Goal: Task Accomplishment & Management: Manage account settings

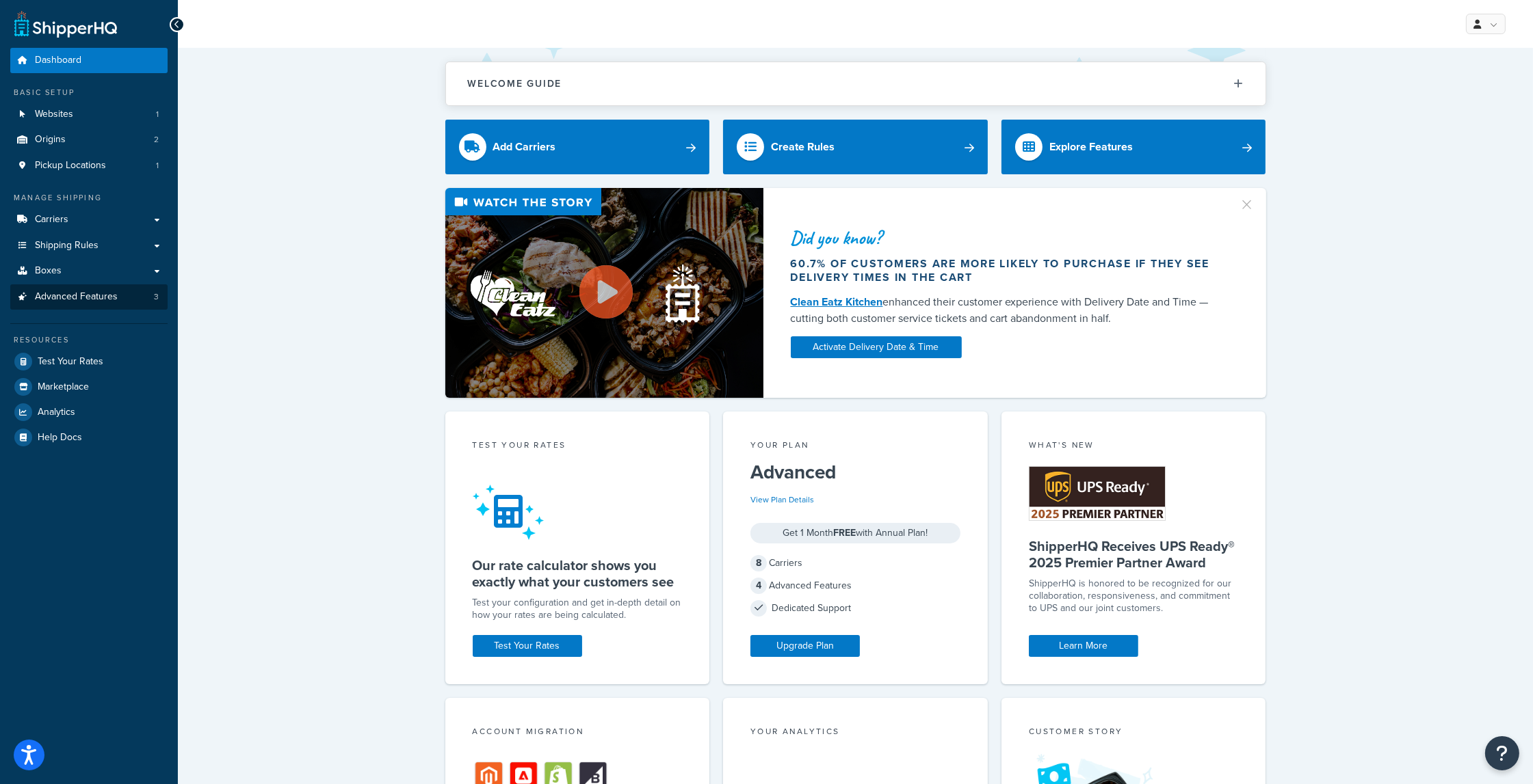
click at [104, 302] on link "Advanced Features 3" at bounding box center [89, 296] width 157 height 25
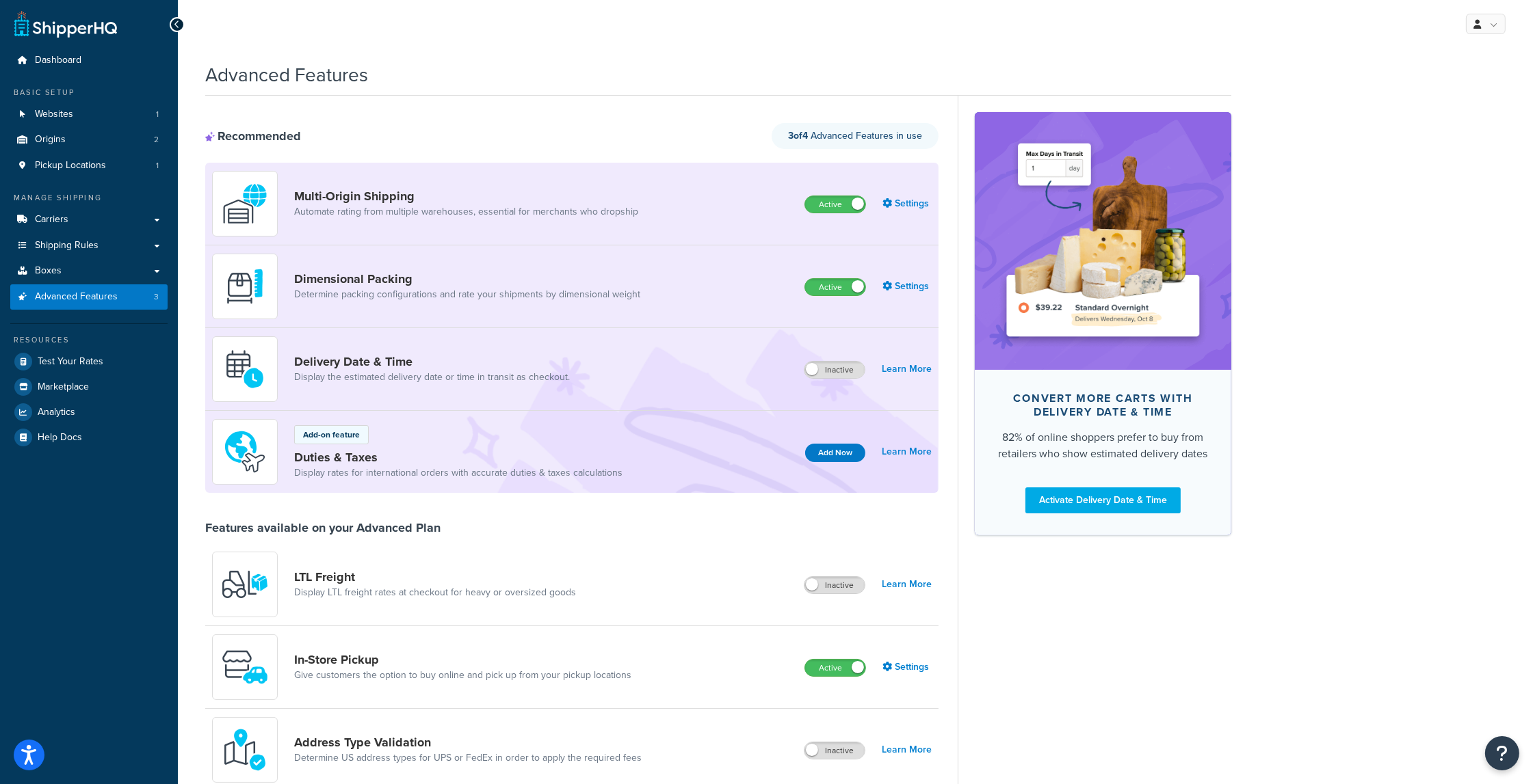
click at [347, 459] on link "Duties & Taxes" at bounding box center [459, 457] width 328 height 15
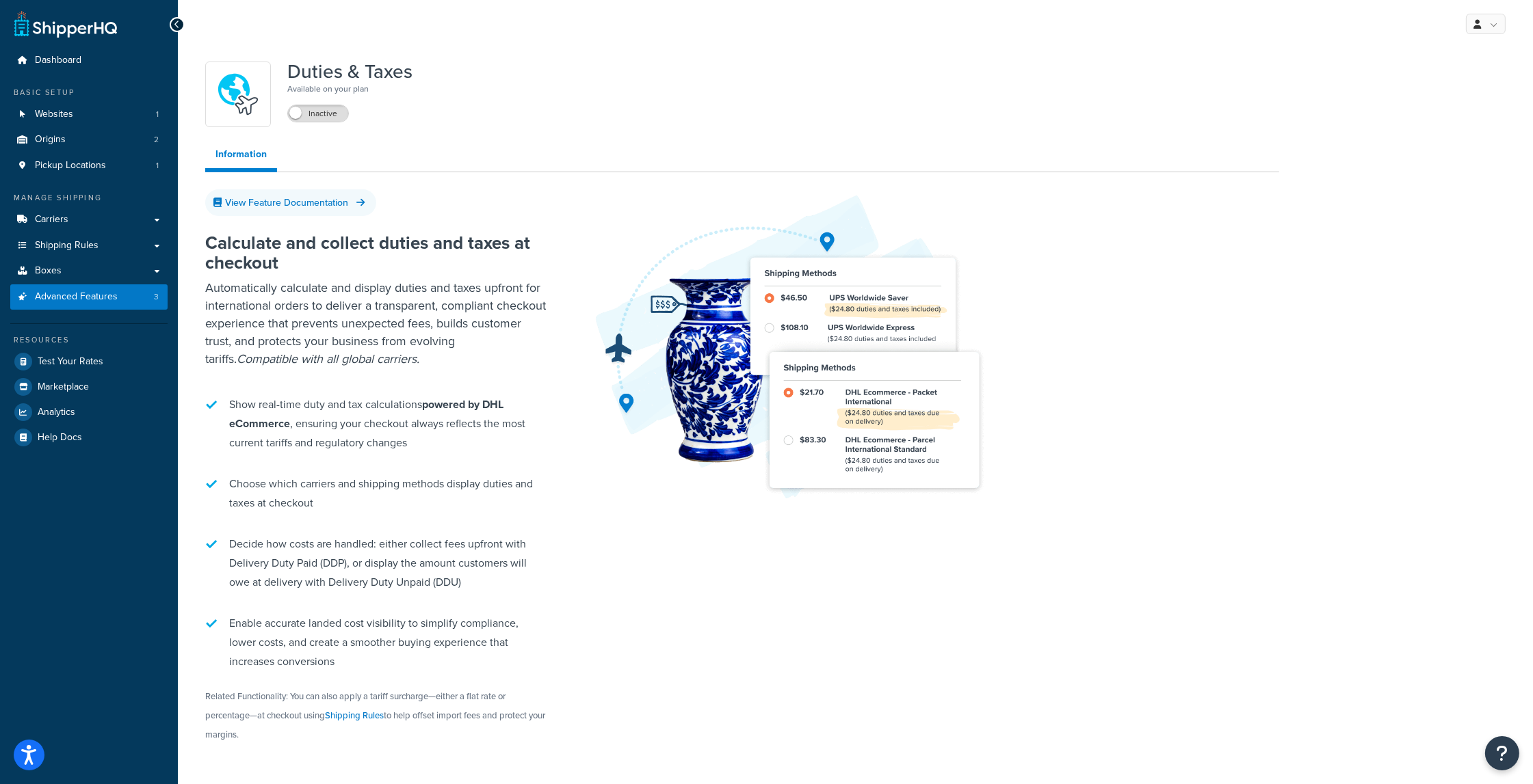
click at [113, 291] on span "Advanced Features" at bounding box center [76, 296] width 83 height 11
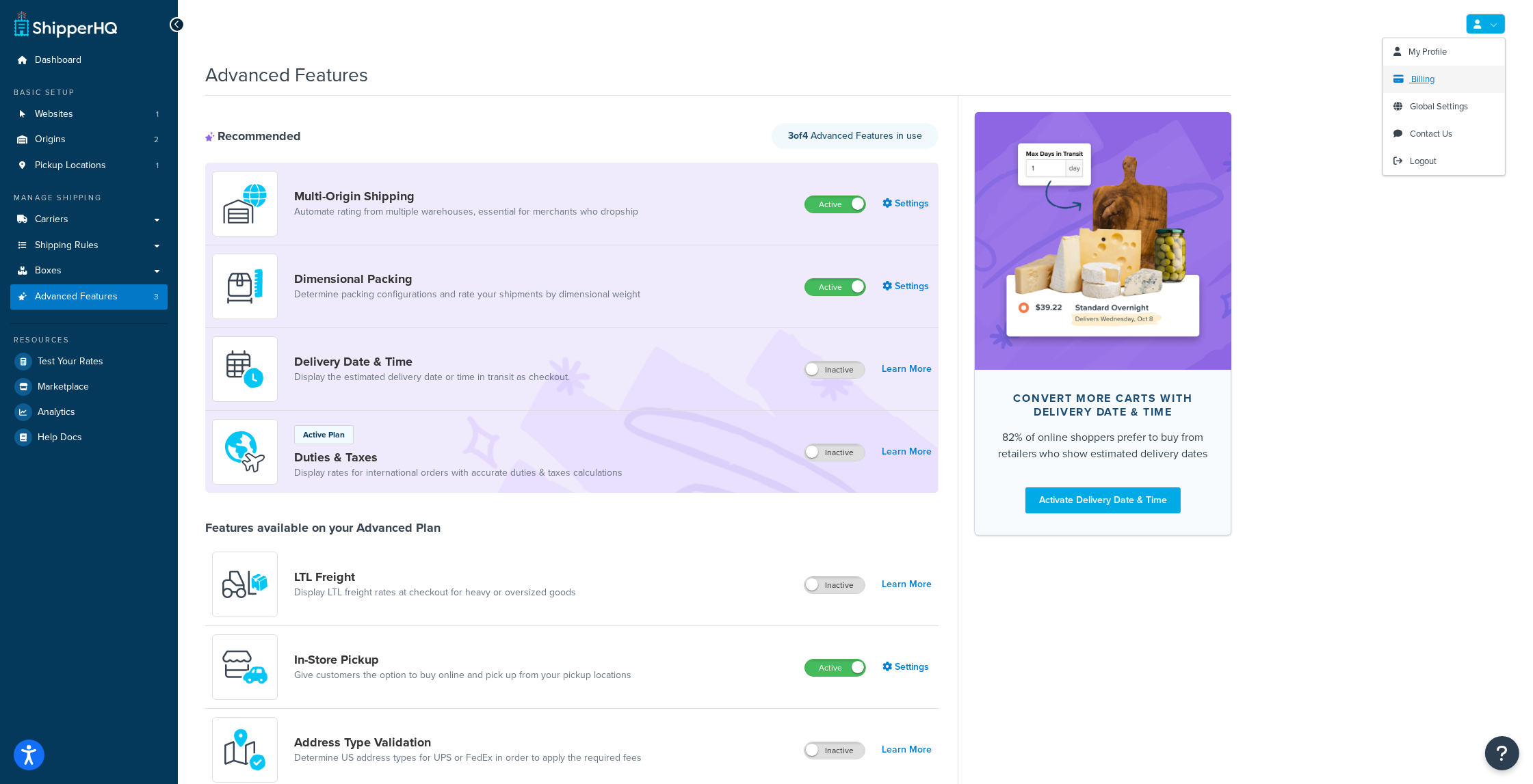
click at [1438, 76] on link "Billing" at bounding box center [1443, 79] width 122 height 28
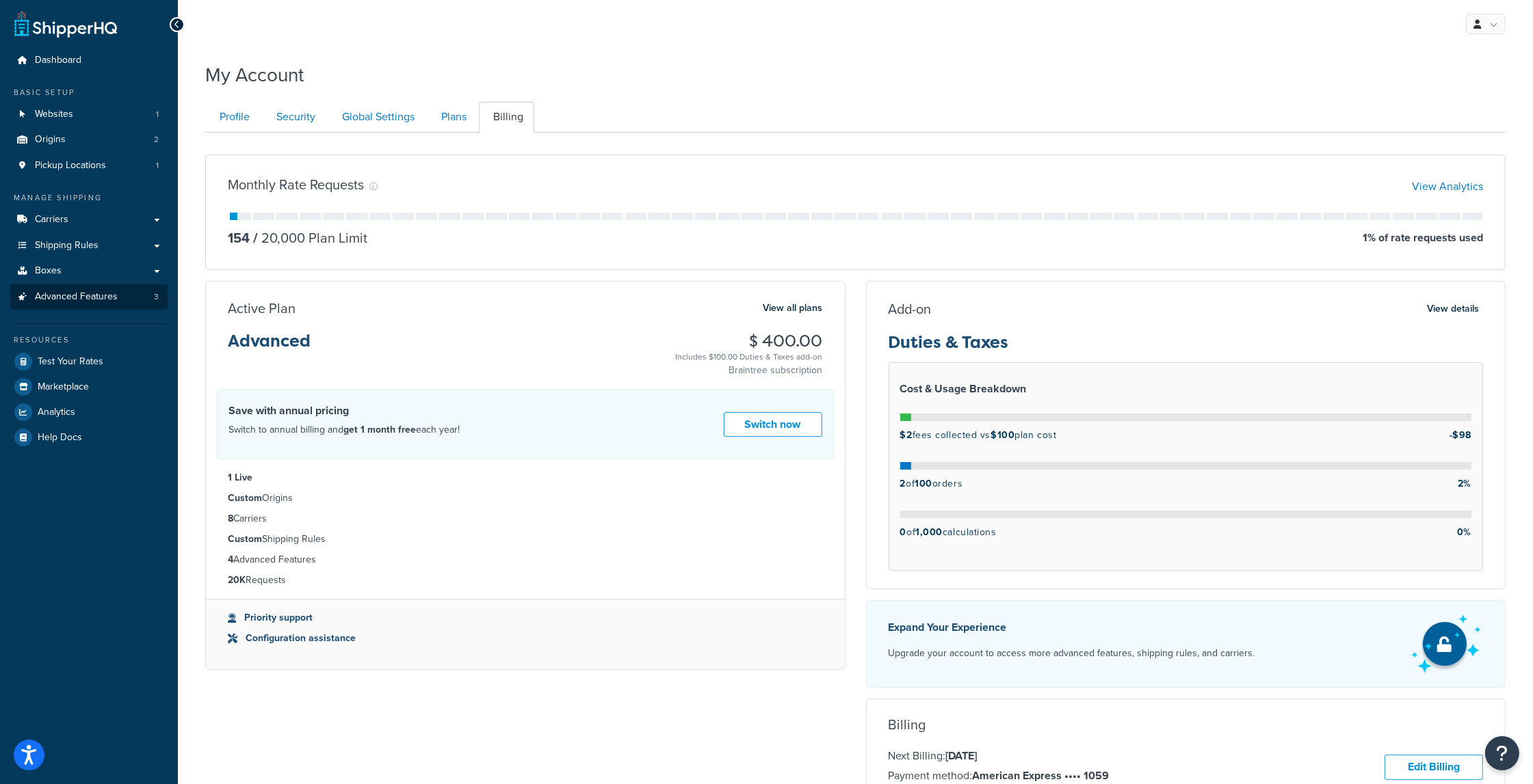
click at [75, 303] on link "Advanced Features 3" at bounding box center [89, 296] width 157 height 25
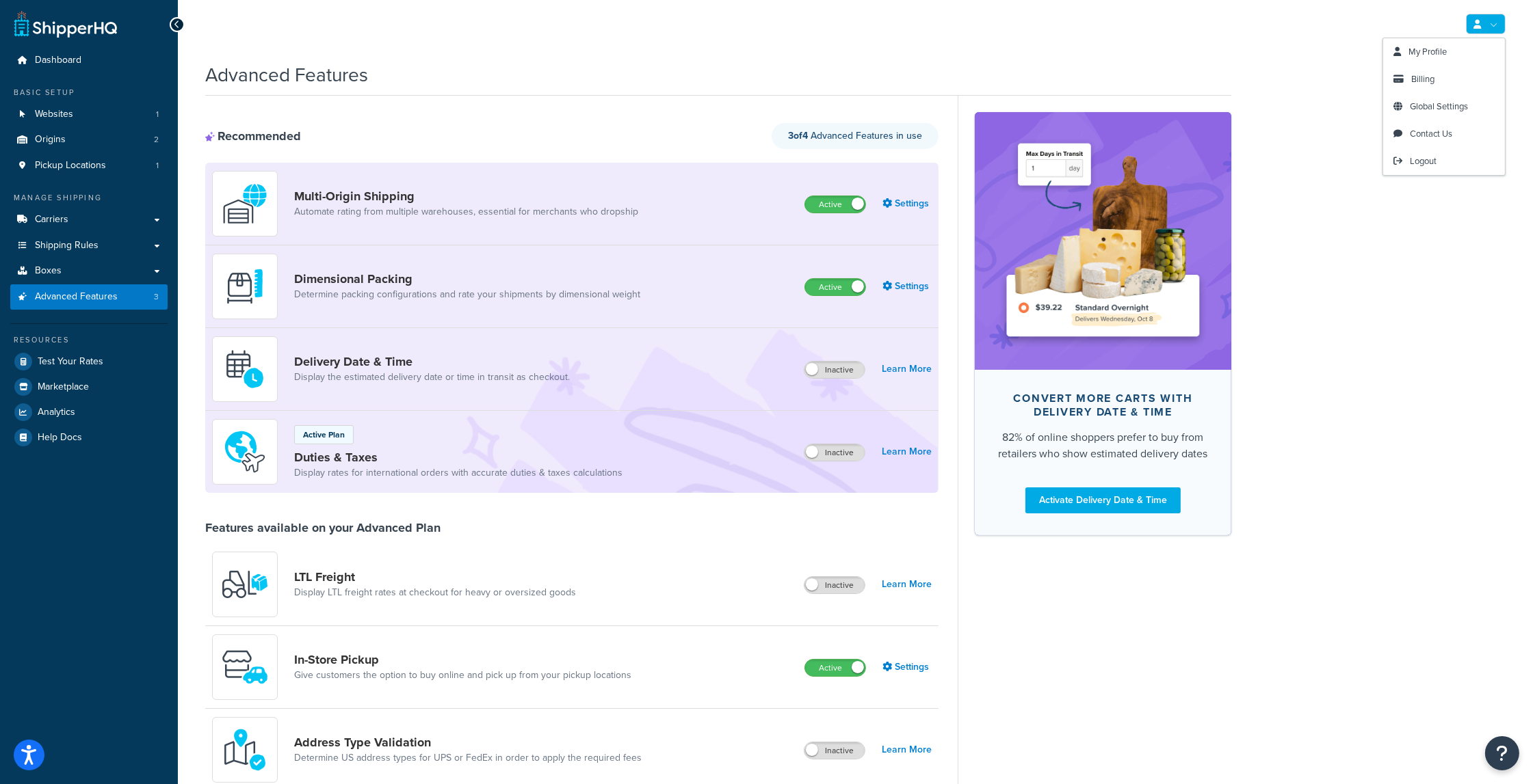
click at [1492, 19] on link at bounding box center [1485, 24] width 40 height 21
click at [1429, 81] on span "Billing" at bounding box center [1422, 79] width 23 height 13
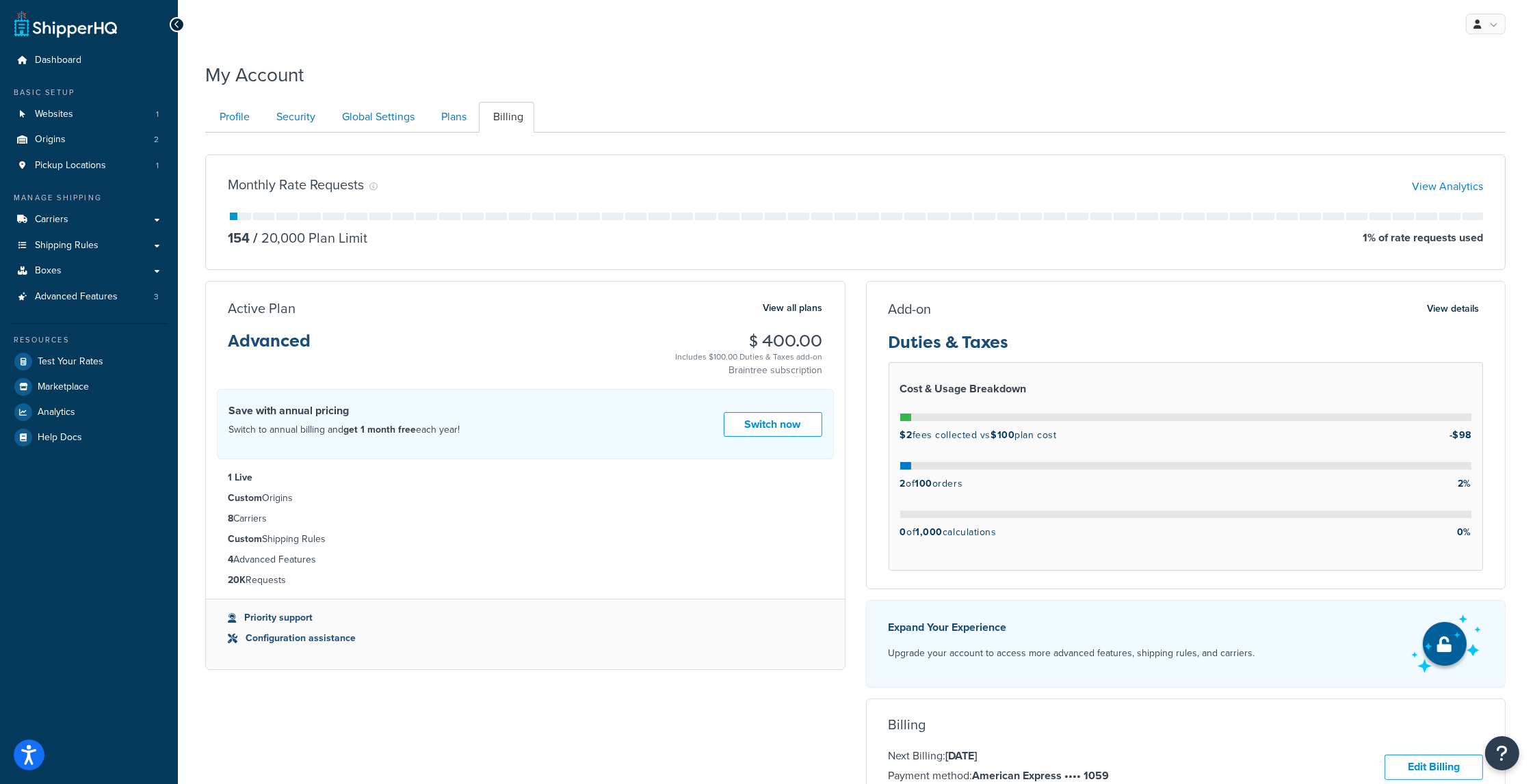
click at [860, 379] on div "Add-on View details Duties & Taxes Cost & Usage Breakdown $2 fees collected vs …" at bounding box center [1186, 668] width 661 height 776
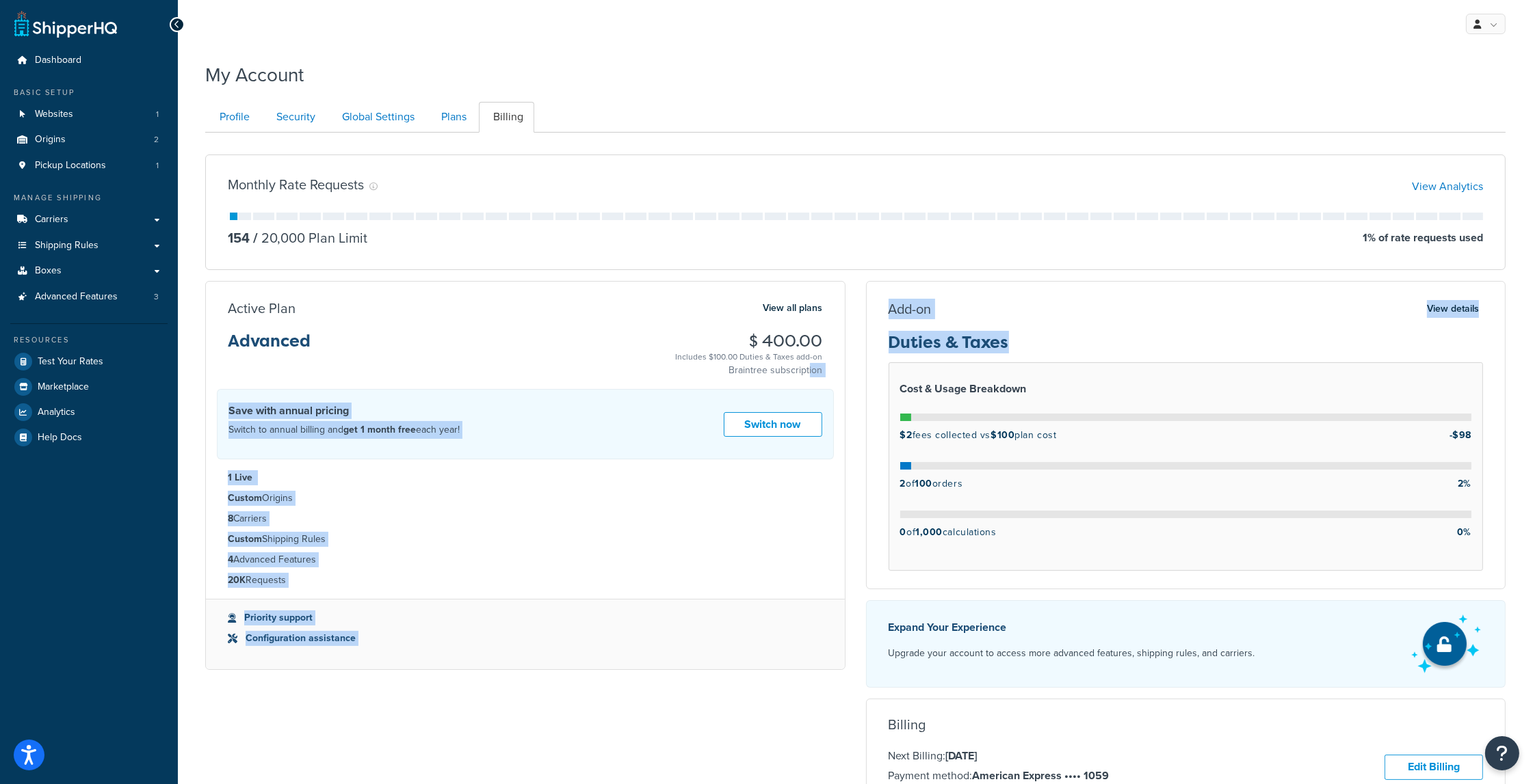
drag, startPoint x: 731, startPoint y: 370, endPoint x: 871, endPoint y: 360, distance: 140.4
click at [871, 360] on div "Monthly Rate Requests View Analytics 154 / 20,000 Plan Limit 1 % of rate reques…" at bounding box center [855, 600] width 1321 height 914
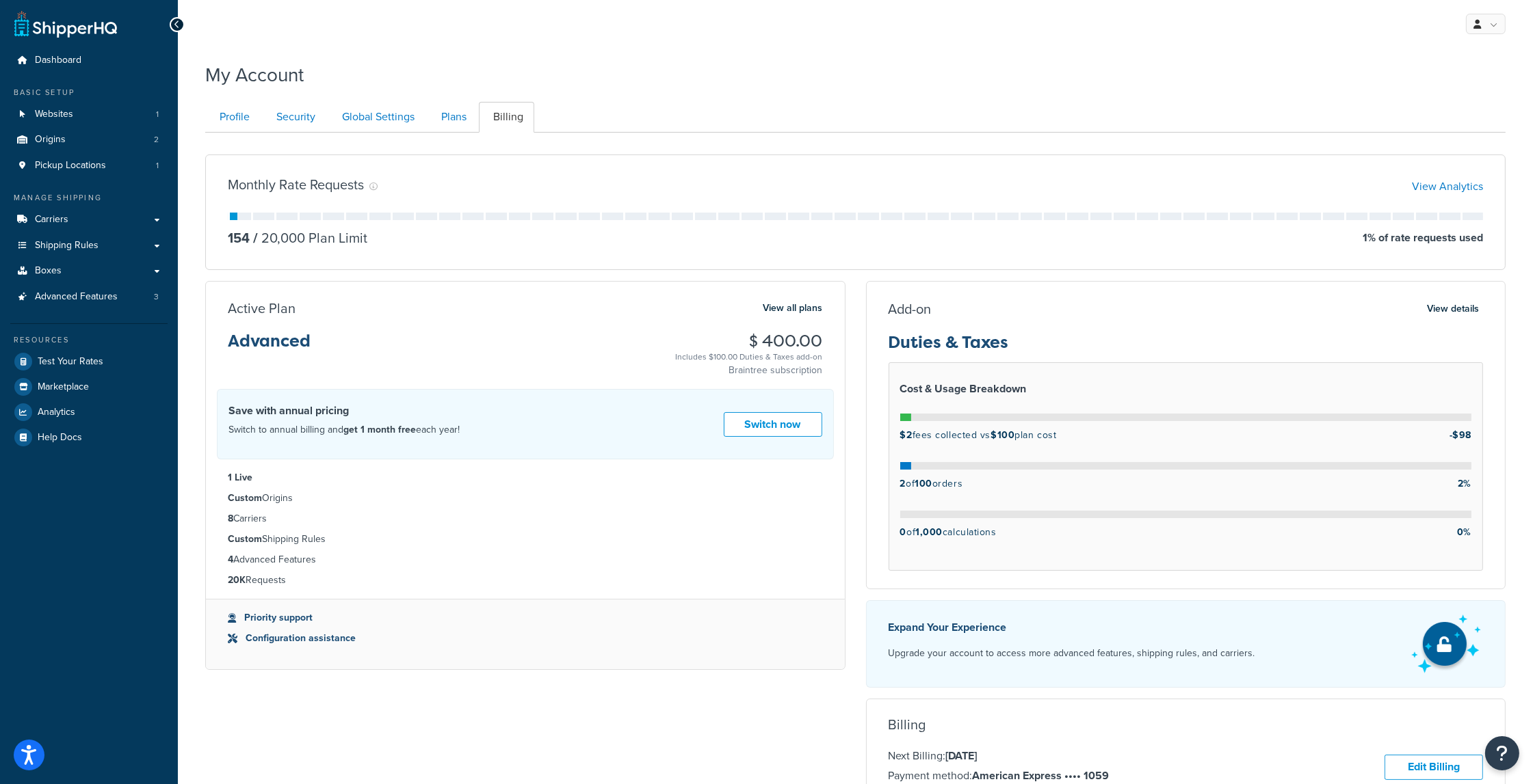
click at [859, 380] on div "Add-on View details Duties & Taxes Cost & Usage Breakdown $2 fees collected vs …" at bounding box center [1186, 668] width 661 height 776
drag, startPoint x: 821, startPoint y: 369, endPoint x: 658, endPoint y: 350, distance: 164.1
click at [683, 364] on p "Braintree subscription" at bounding box center [749, 370] width 147 height 14
drag, startPoint x: 658, startPoint y: 350, endPoint x: 832, endPoint y: 364, distance: 174.6
click at [832, 364] on div "Active Plan View all plans Advanced $ 400.00 Includes $100.00 Duties & Taxes ad…" at bounding box center [525, 338] width 639 height 78
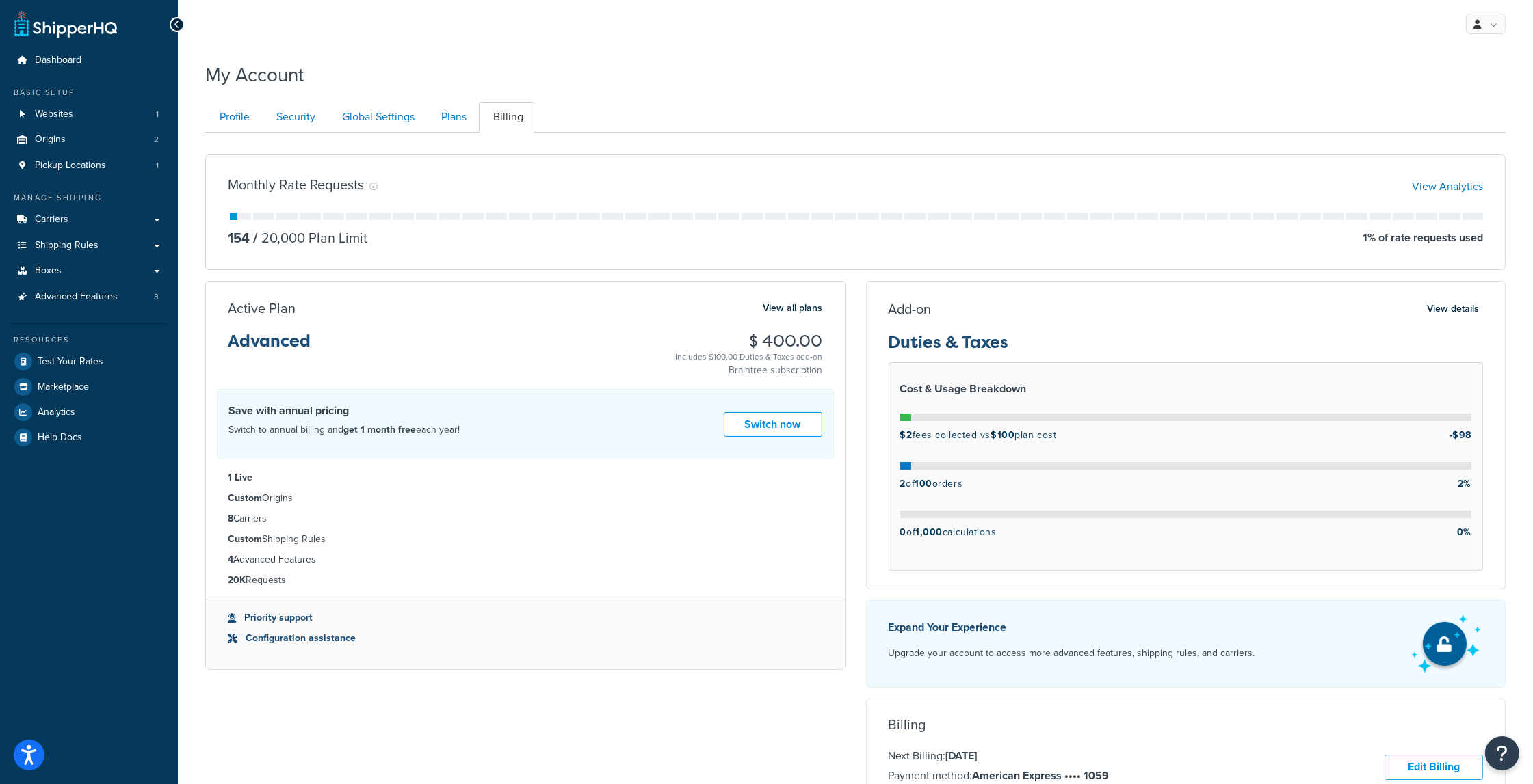
click at [860, 370] on div "Add-on View details Duties & Taxes Cost & Usage Breakdown $2 fees collected vs …" at bounding box center [1186, 668] width 661 height 776
drag, startPoint x: 820, startPoint y: 370, endPoint x: 231, endPoint y: 291, distance: 594.3
click at [231, 291] on div "Active Plan View all plans Advanced $ 400.00 Includes $100.00 Duties & Taxes ad…" at bounding box center [525, 475] width 640 height 389
click at [501, 293] on div "Active Plan View all plans Advanced $ 400.00 Includes $100.00 Duties & Taxes ad…" at bounding box center [525, 475] width 640 height 389
click at [872, 91] on div "My Account Contact Us Send Us A Message Contact Information Name * Email * Comp…" at bounding box center [855, 610] width 1355 height 1111
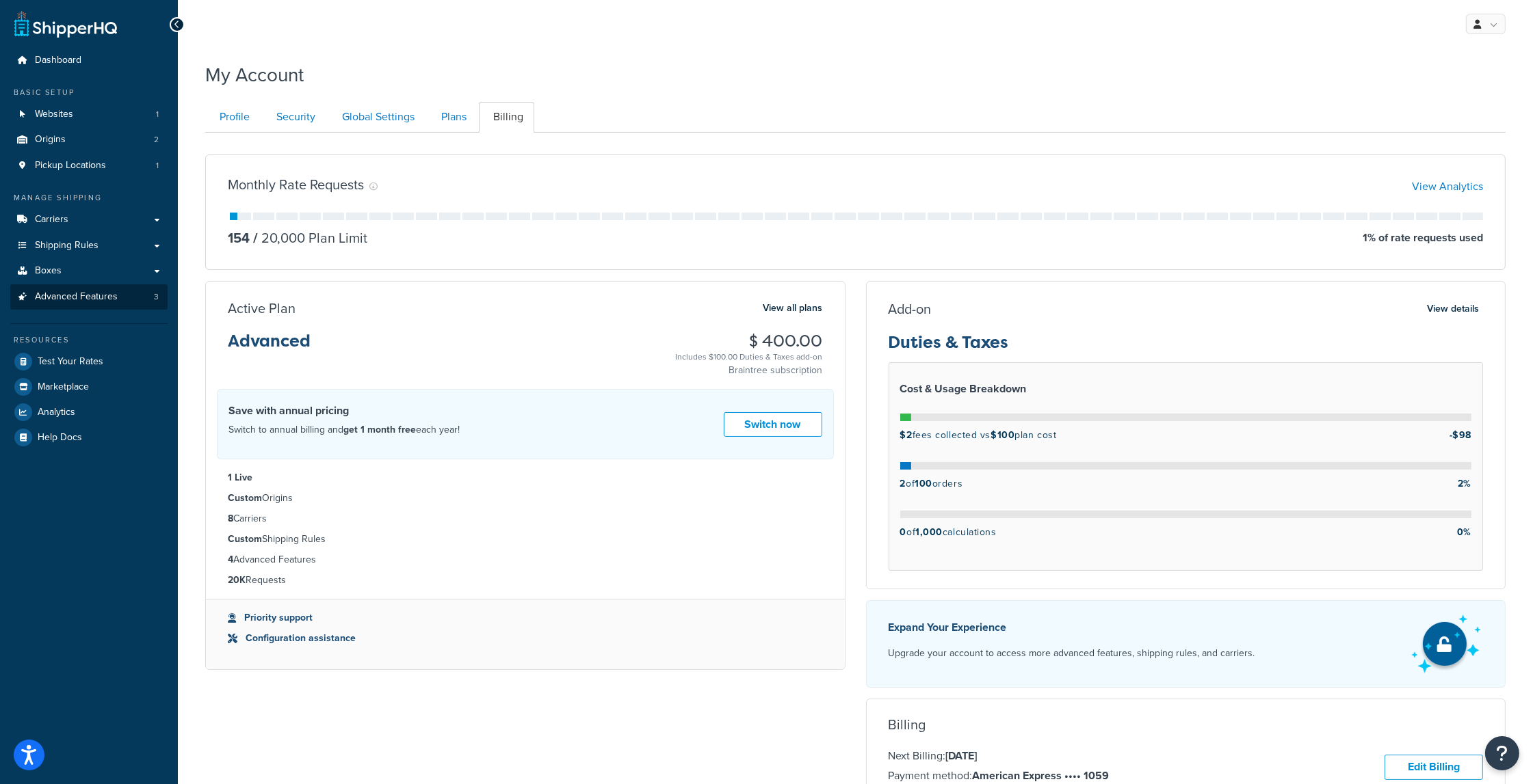
click at [80, 299] on span "Advanced Features" at bounding box center [76, 296] width 83 height 11
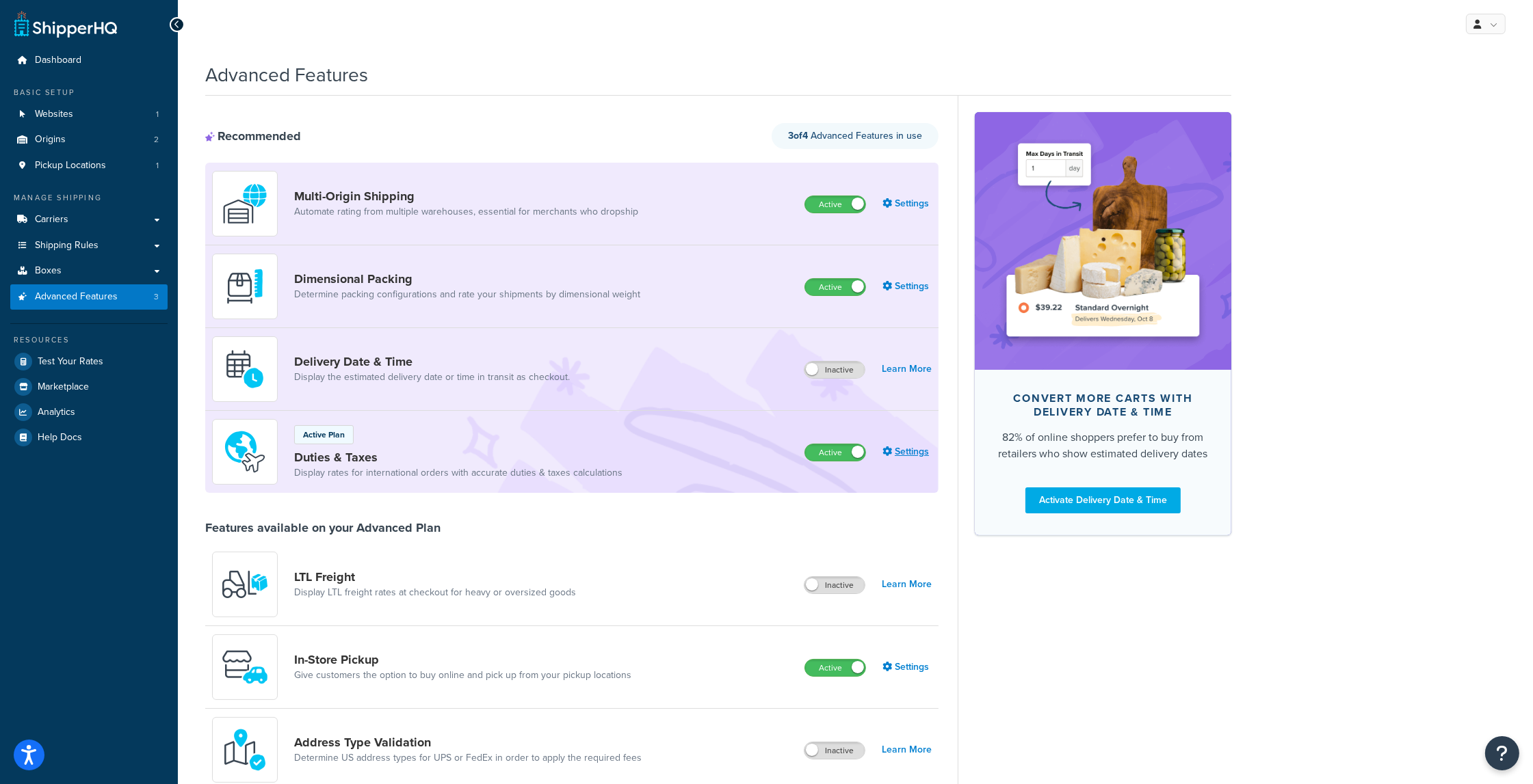
click at [918, 458] on link "Settings" at bounding box center [907, 452] width 49 height 19
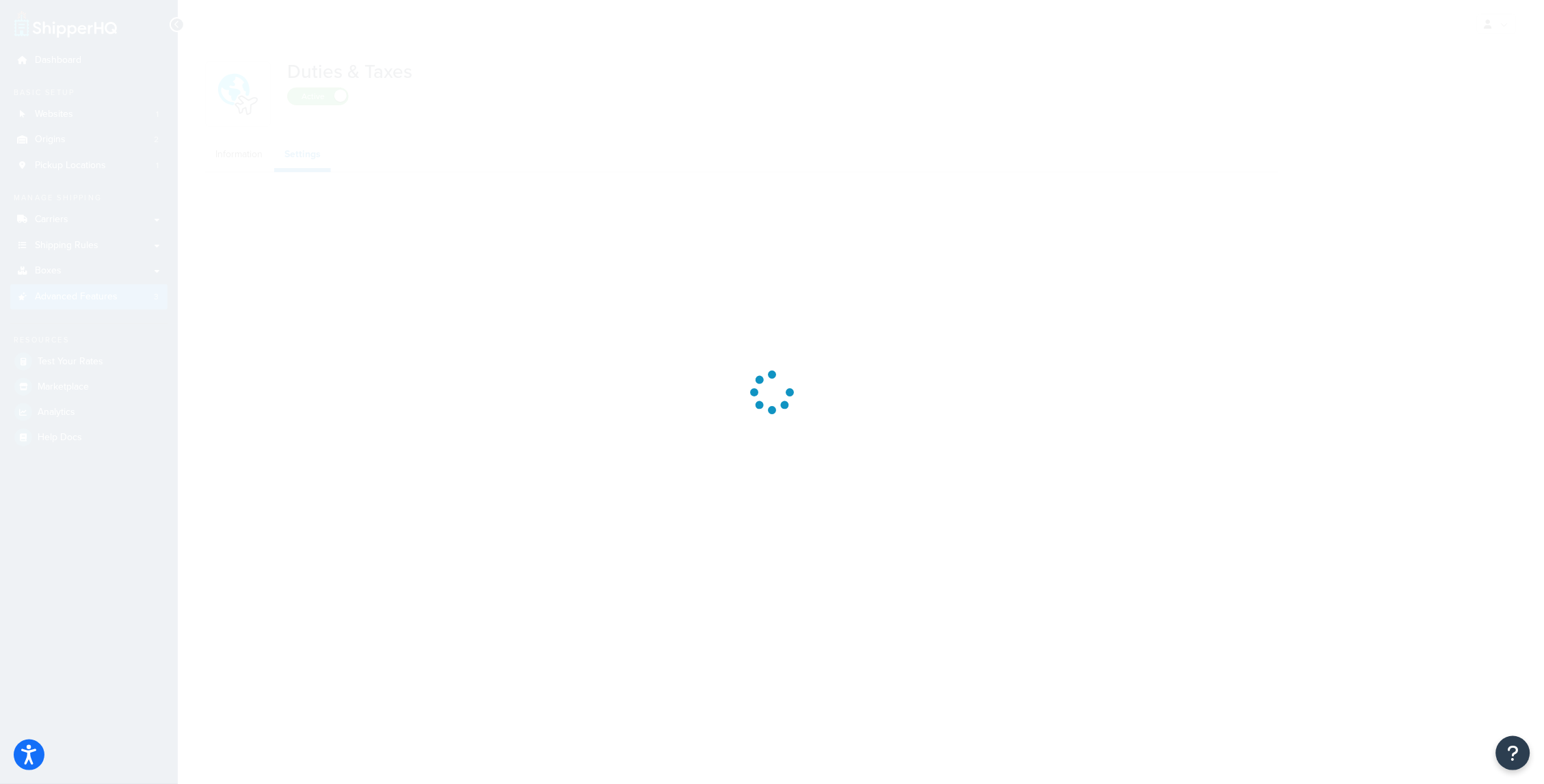
select select "CN"
select select "false"
select select "AVERAGE"
select select "N/A"
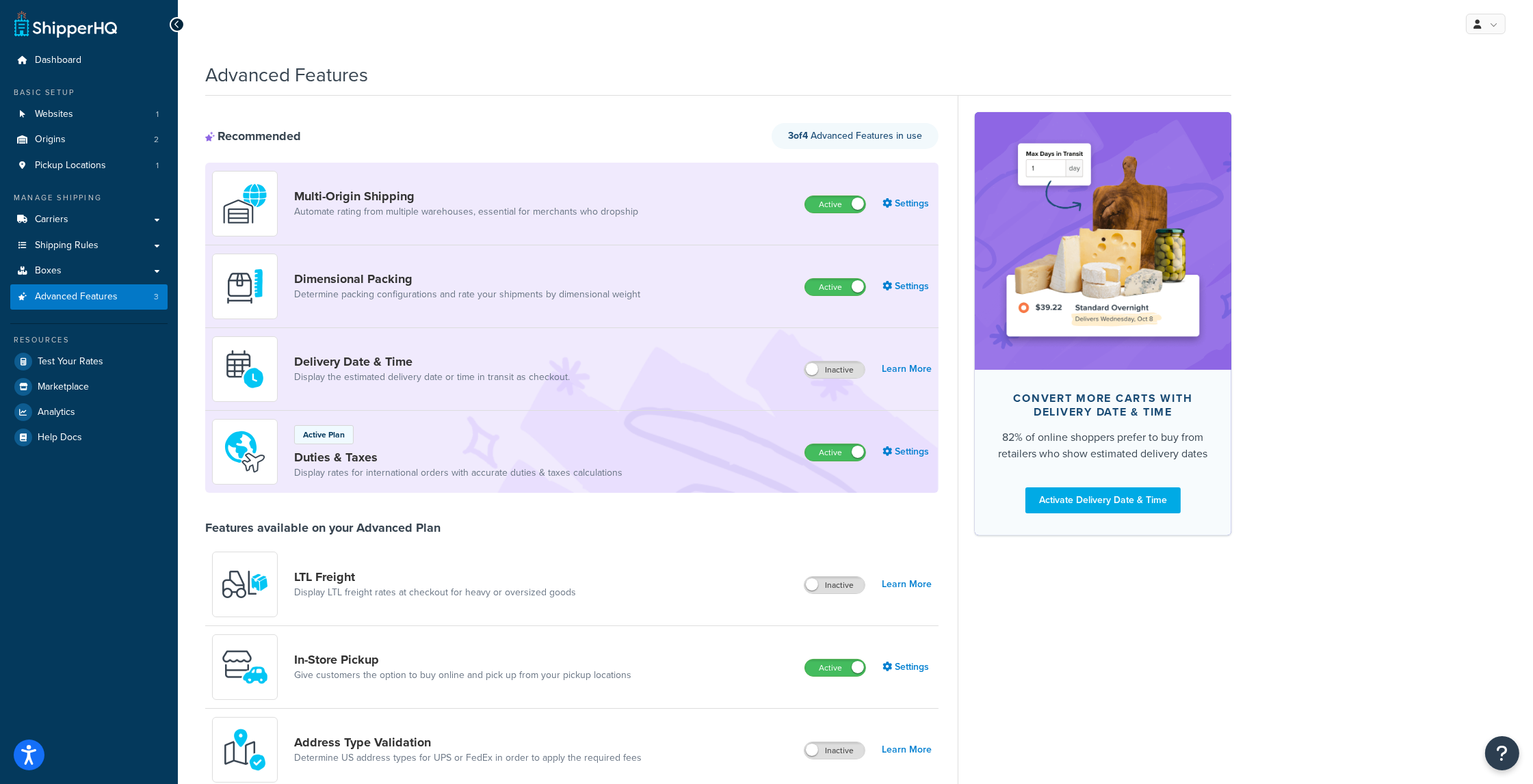
click at [1386, 435] on div "Advanced Features Recommended 3 of 4 Advanced Features in use Multi-Origin Ship…" at bounding box center [855, 712] width 1355 height 1317
